Goal: Transaction & Acquisition: Purchase product/service

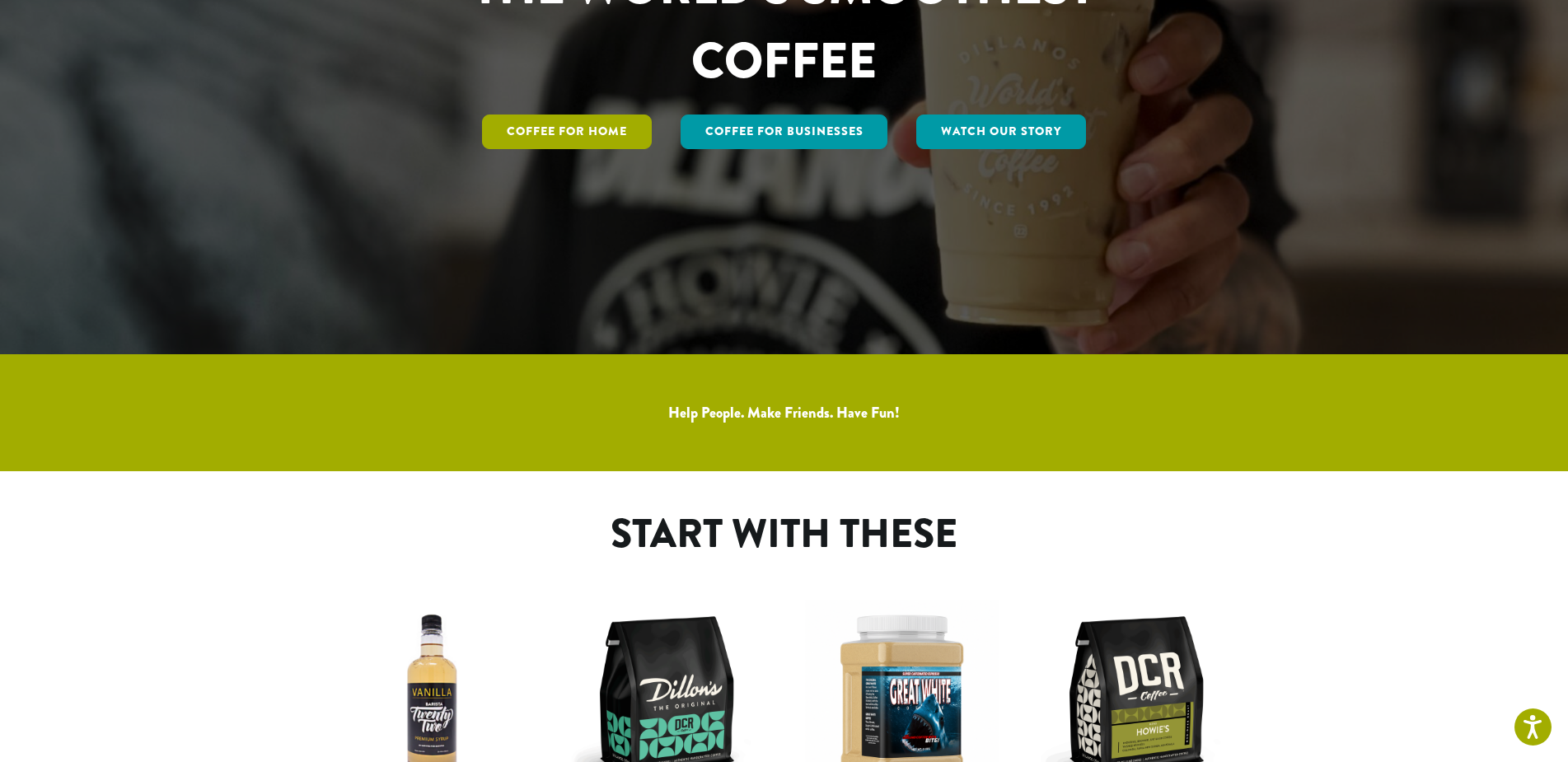
scroll to position [824, 0]
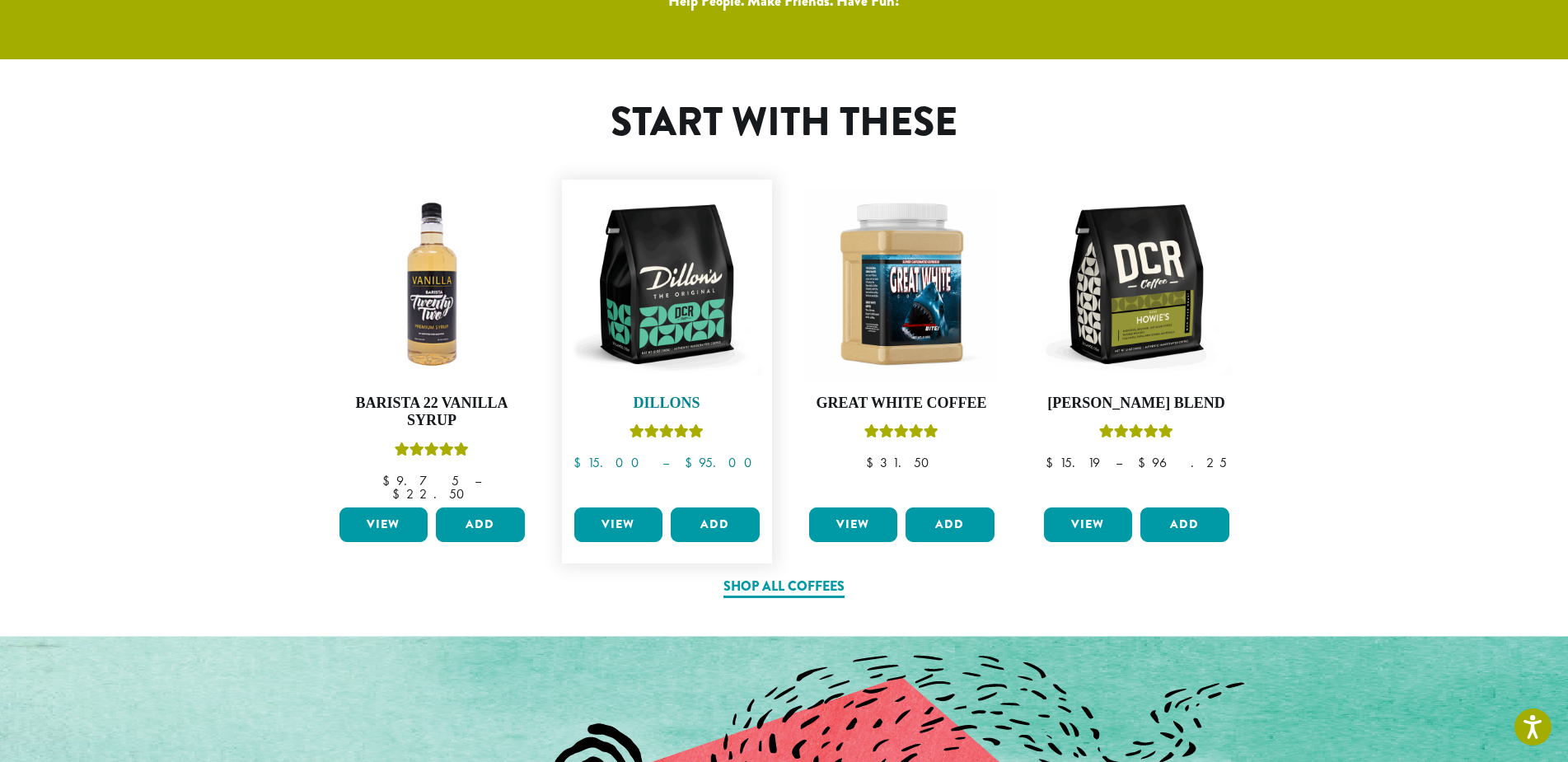
click at [397, 112] on img at bounding box center [667, 285] width 194 height 194
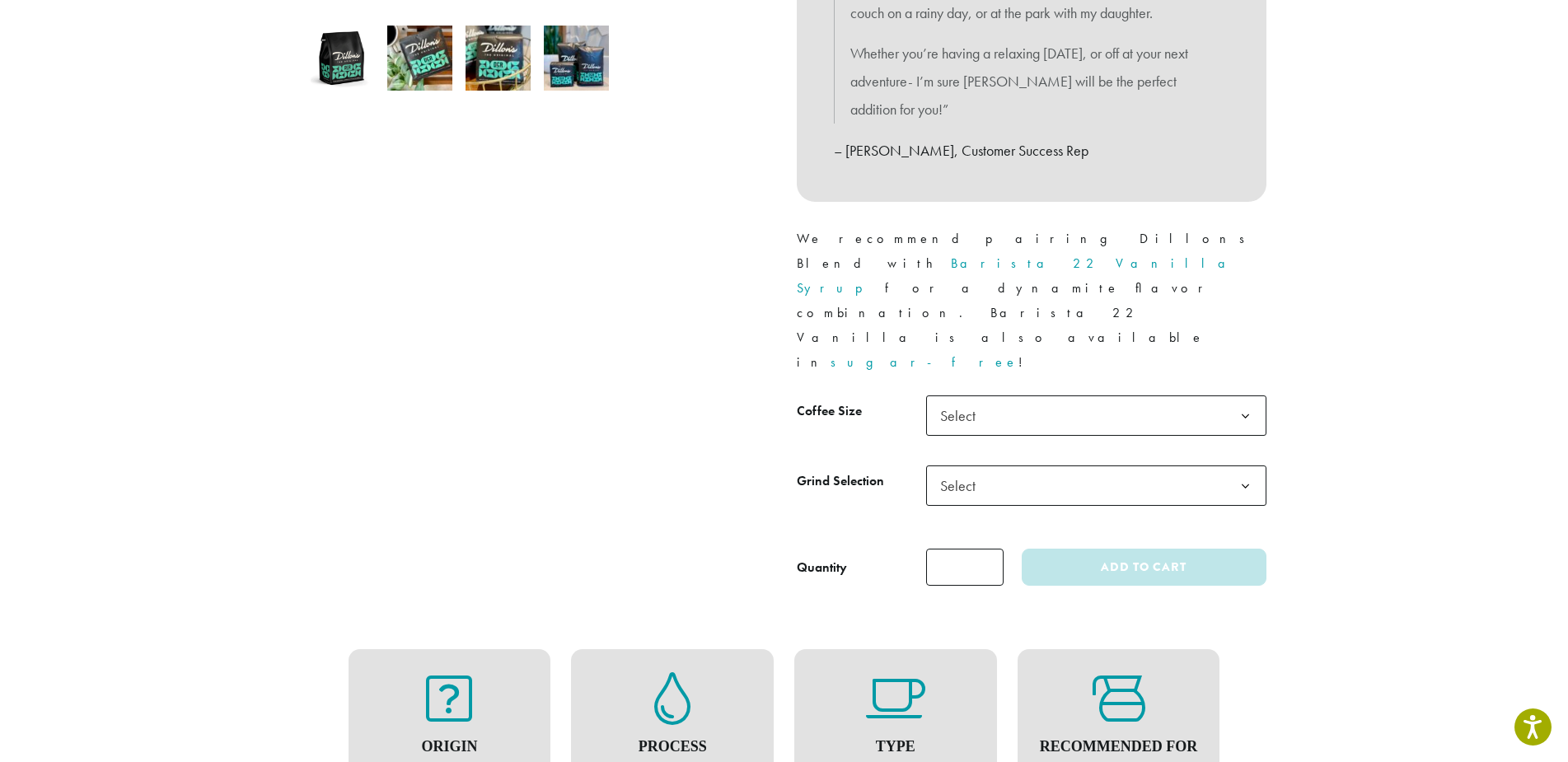
scroll to position [659, 0]
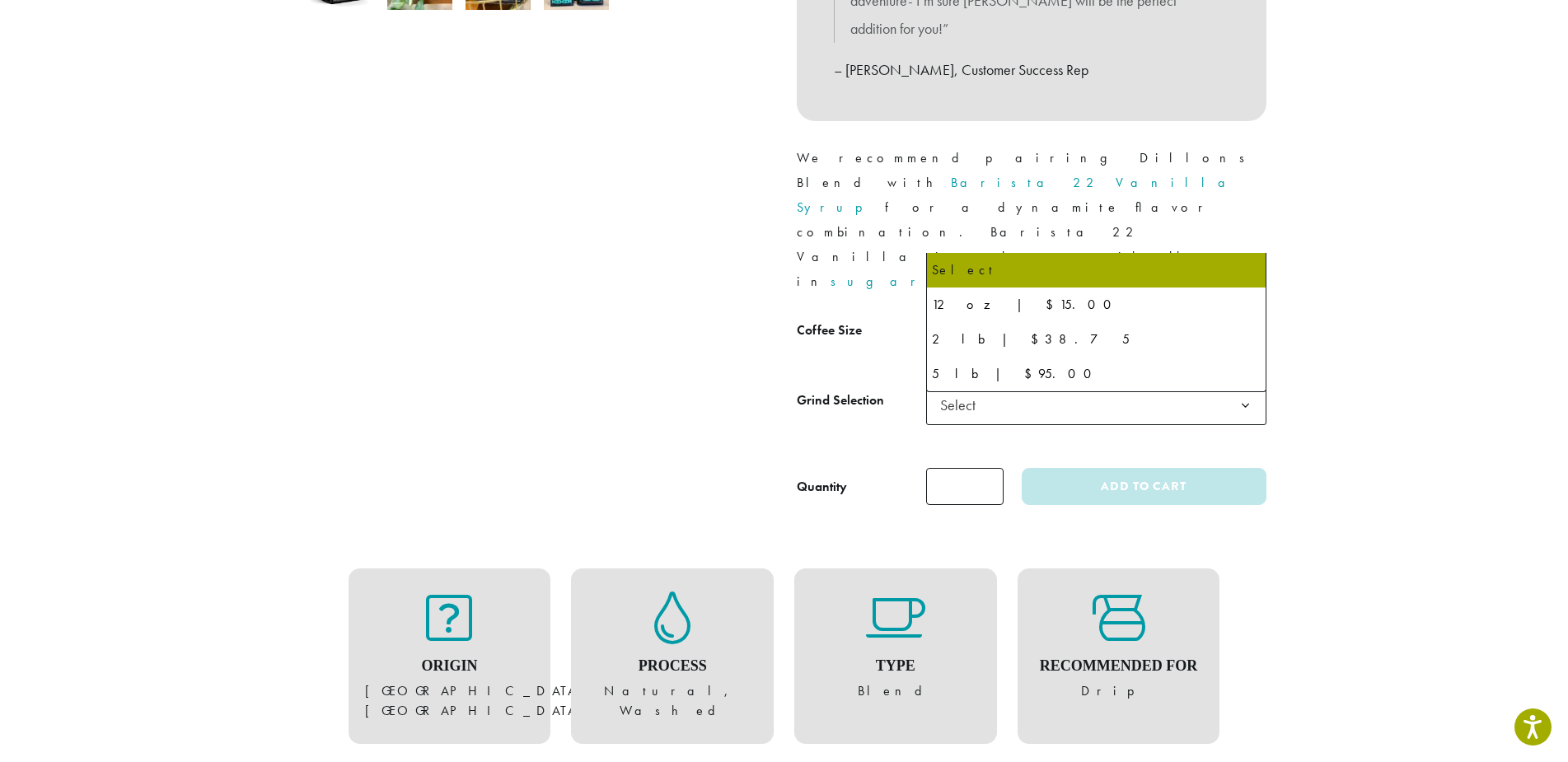
click at [984, 319] on span "Select" at bounding box center [962, 335] width 59 height 33
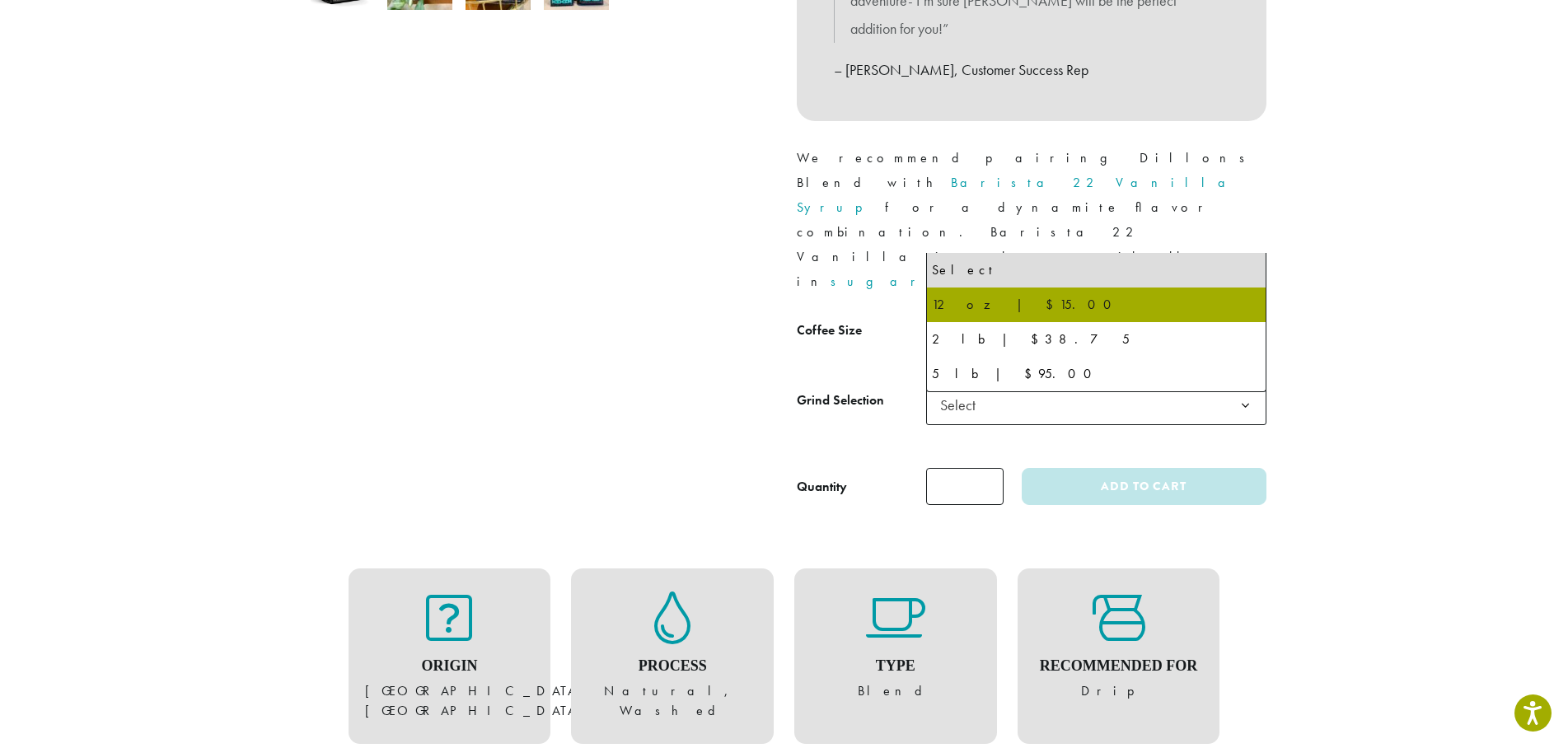
click at [972, 389] on span "Select" at bounding box center [962, 405] width 59 height 33
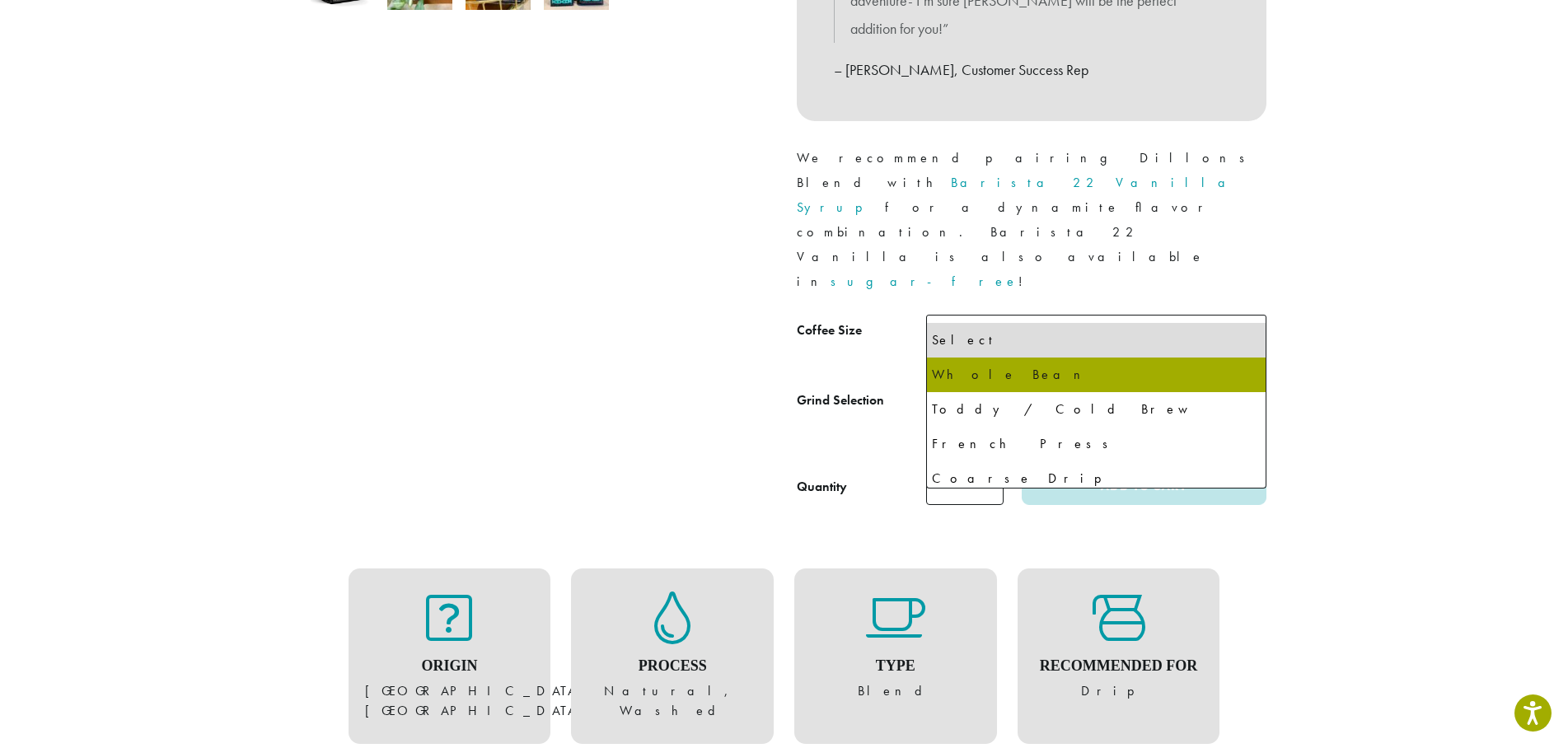
select select "*********"
select select "**********"
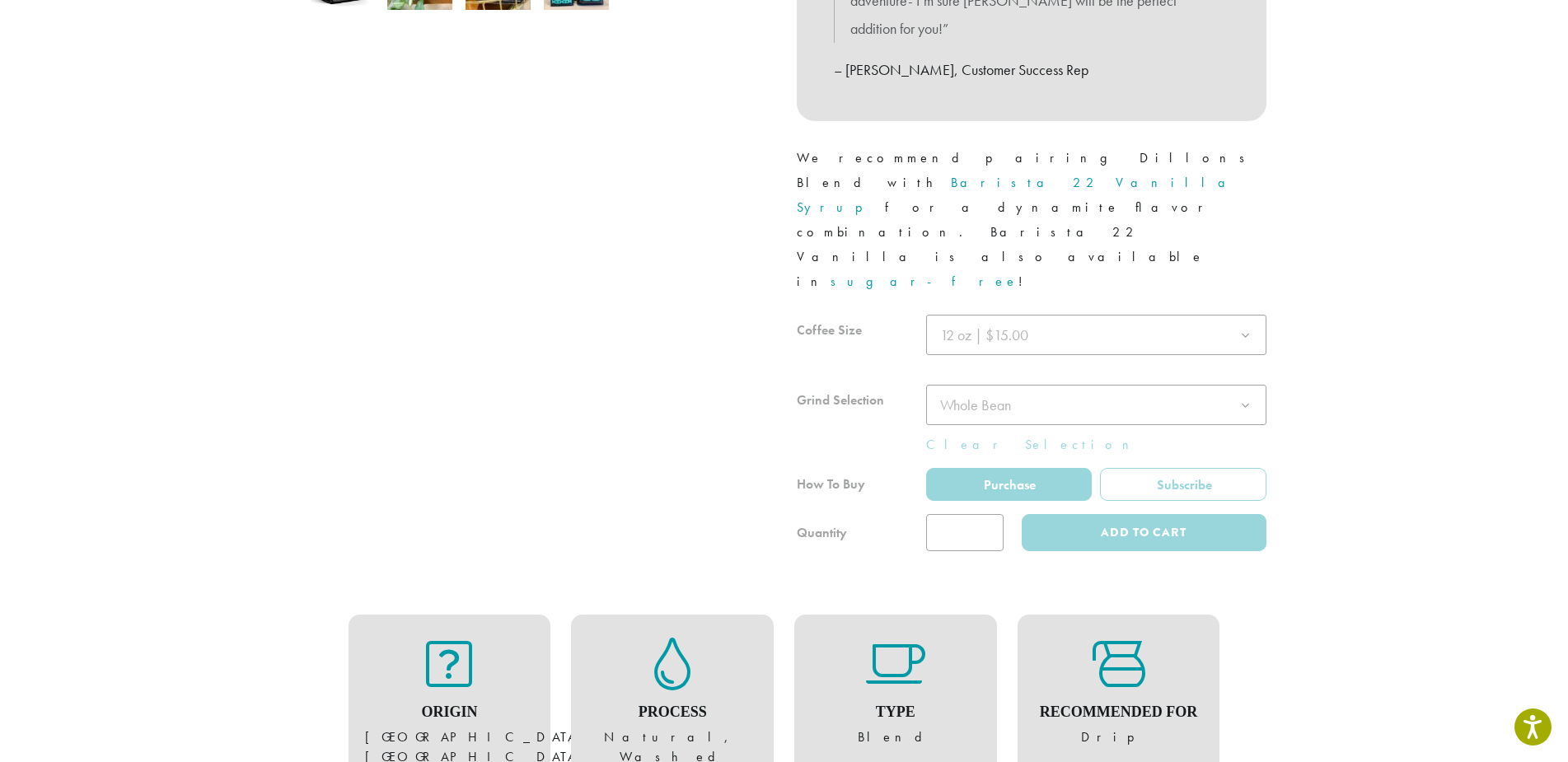
click at [1104, 440] on div at bounding box center [1031, 433] width 470 height 236
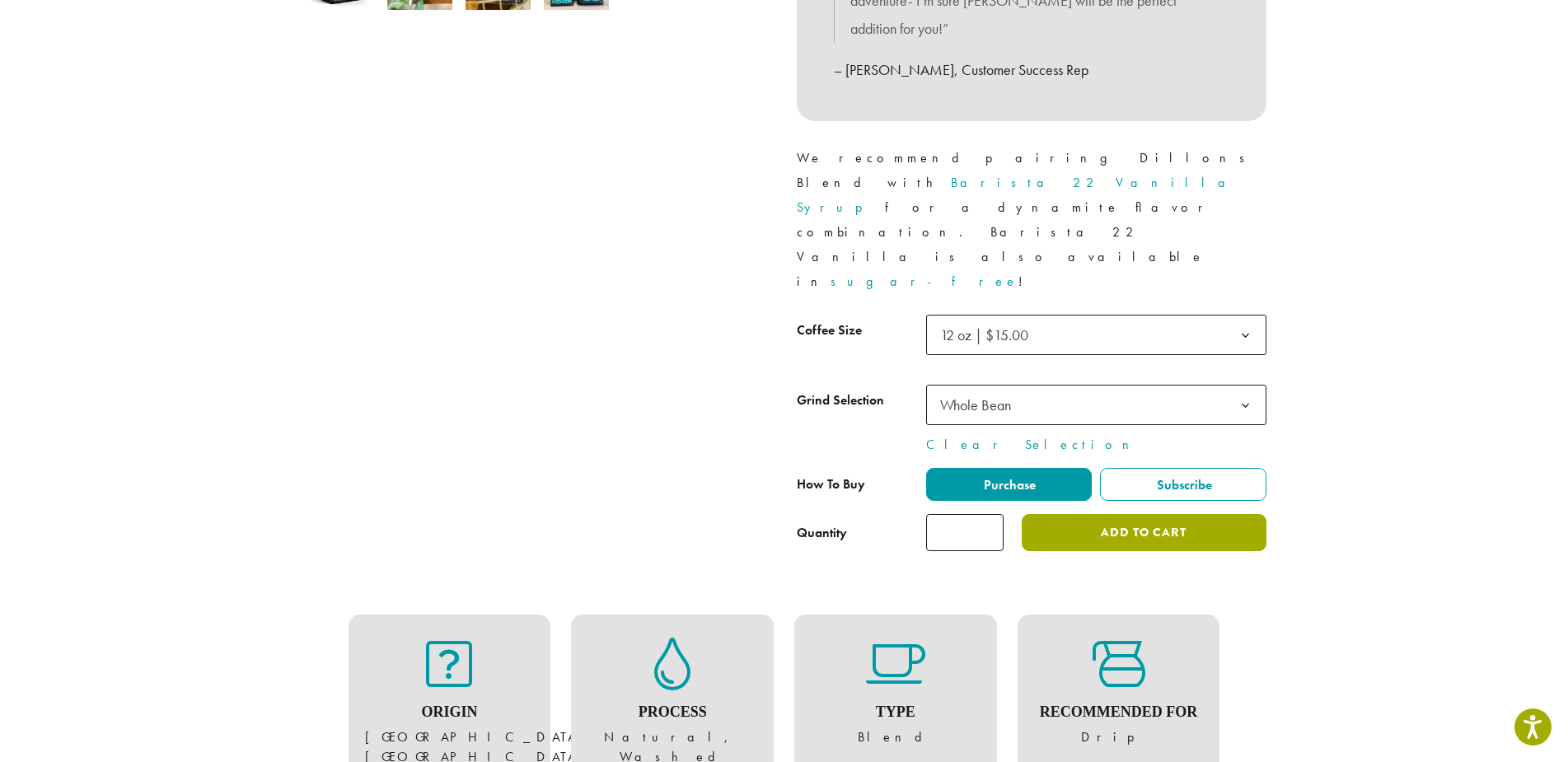
click at [1146, 515] on button "Add to cart" at bounding box center [1144, 533] width 244 height 37
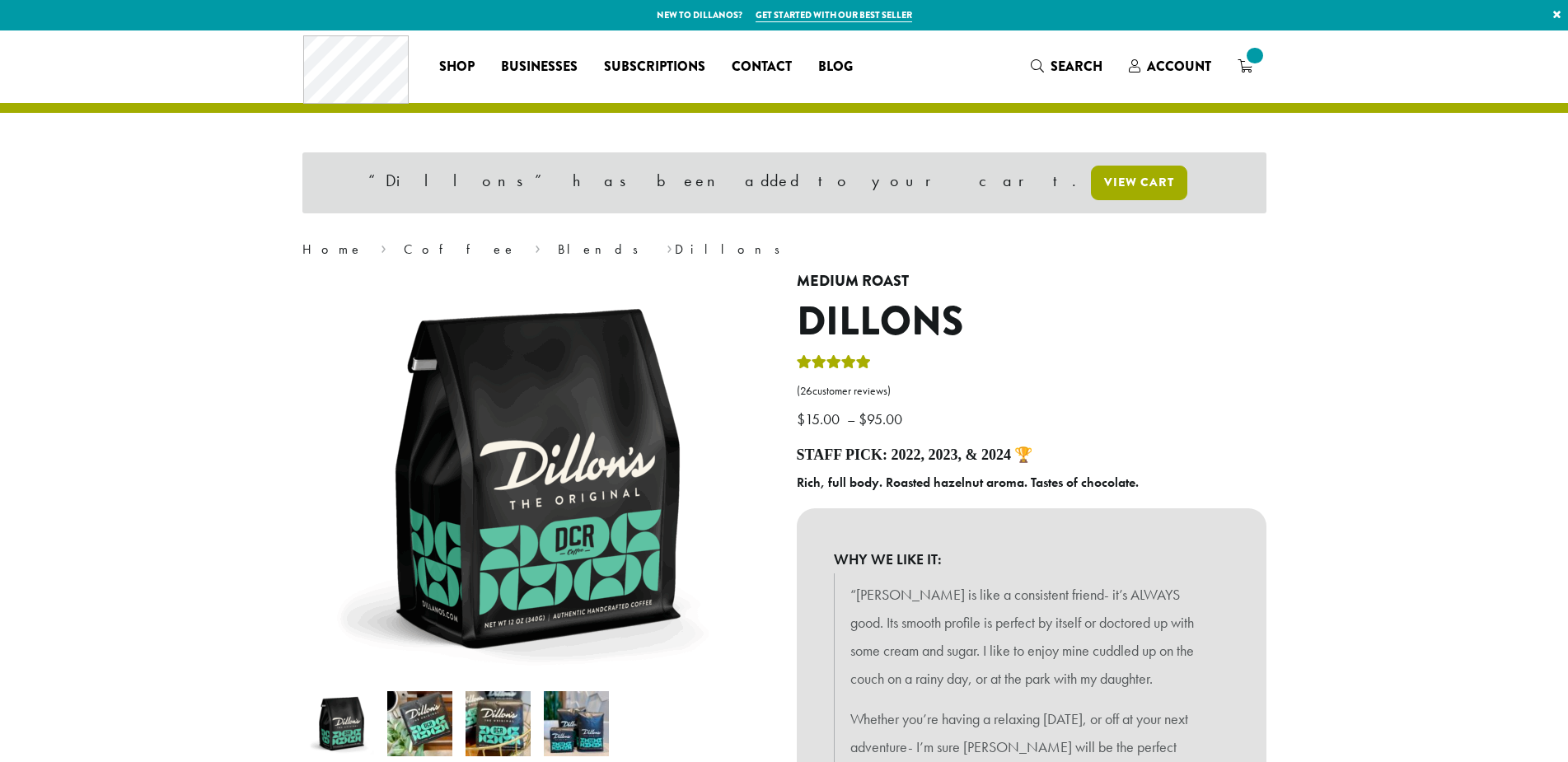
click at [1092, 184] on link "View cart" at bounding box center [1140, 182] width 97 height 34
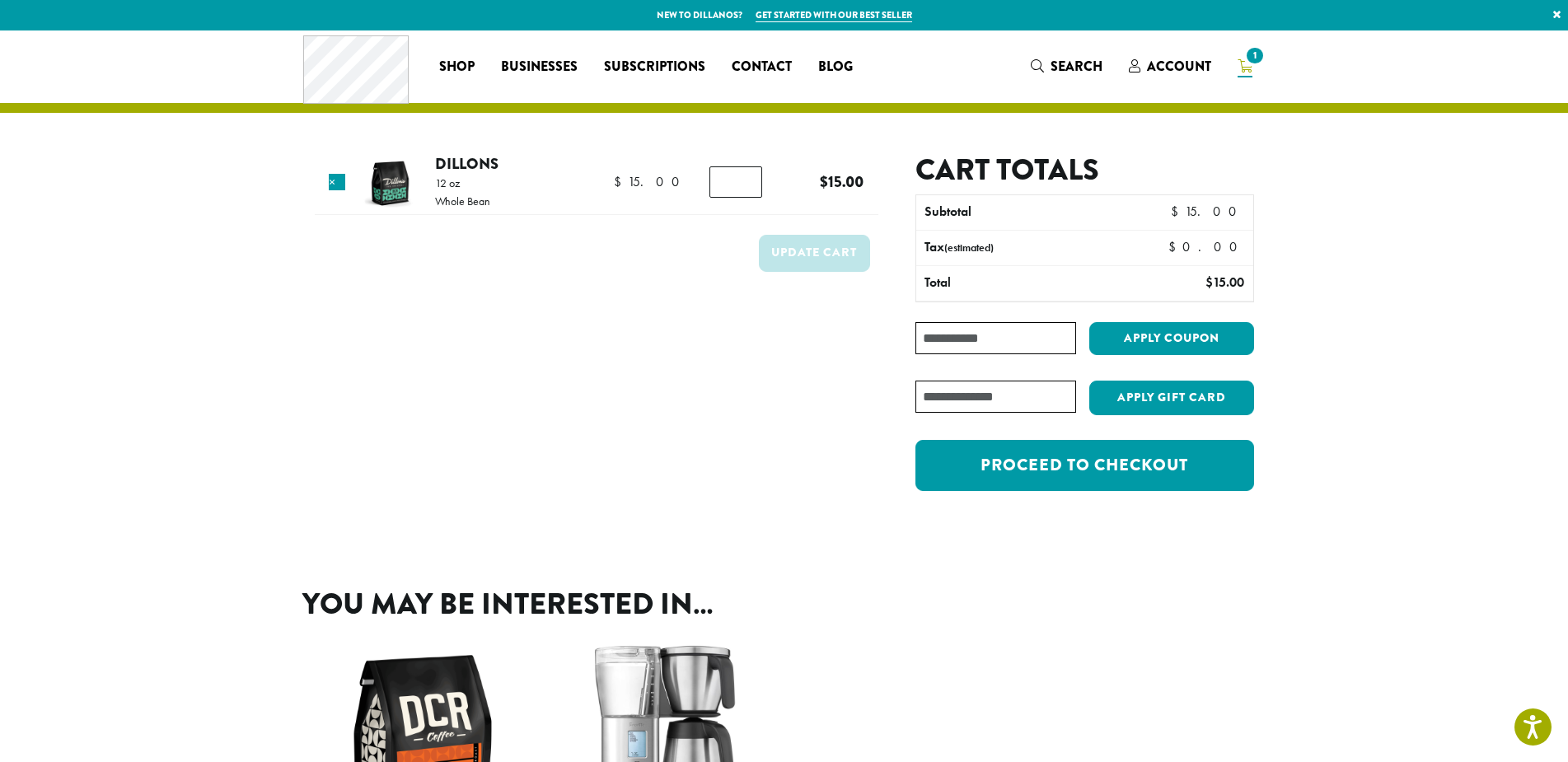
click at [969, 337] on input "Coupon:" at bounding box center [996, 338] width 160 height 33
click at [1160, 333] on button "Apply coupon" at bounding box center [1172, 339] width 165 height 33
